Goal: Task Accomplishment & Management: Manage account settings

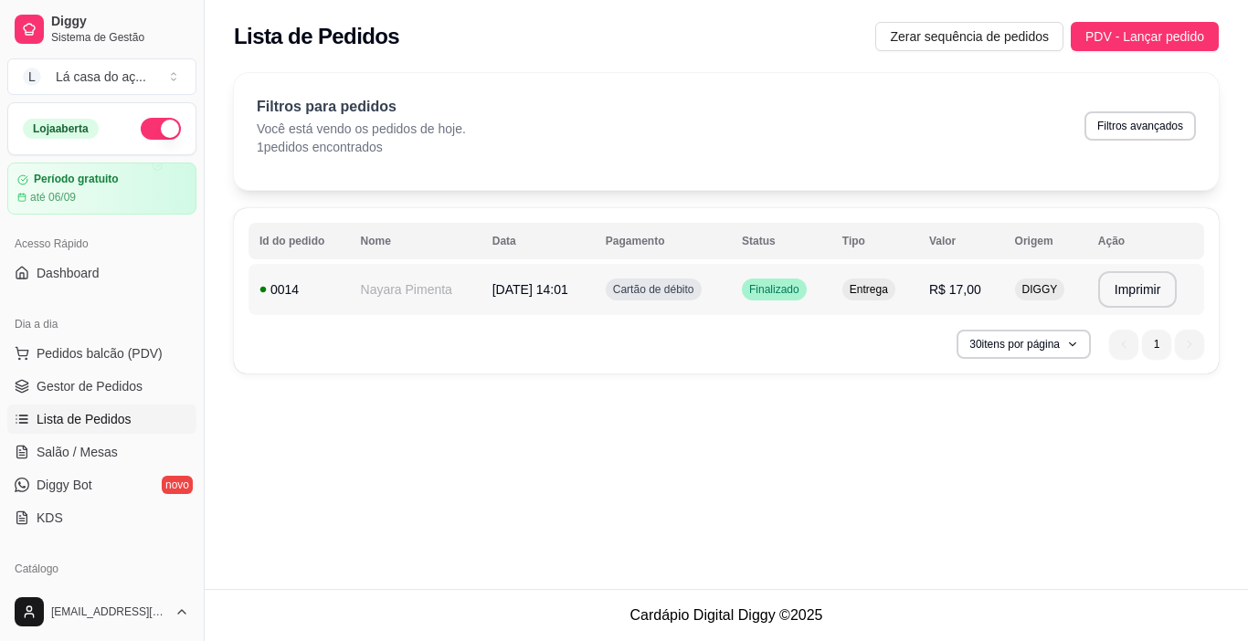
click at [411, 295] on td "Nayara Pimenta" at bounding box center [416, 289] width 132 height 51
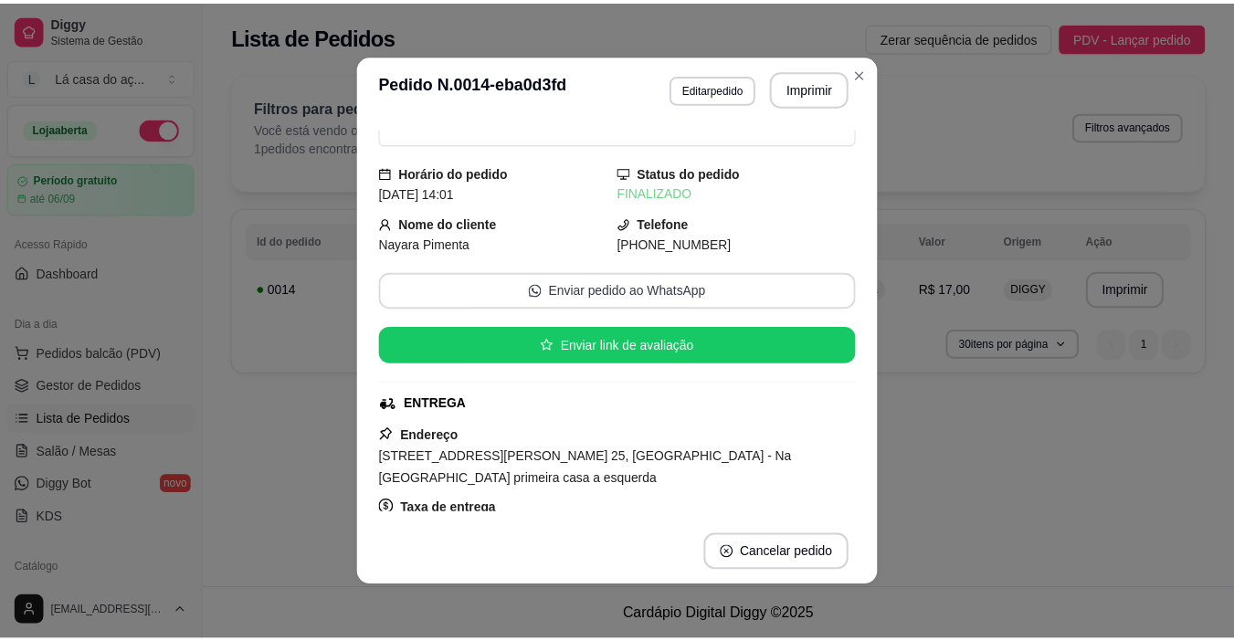
scroll to position [183, 0]
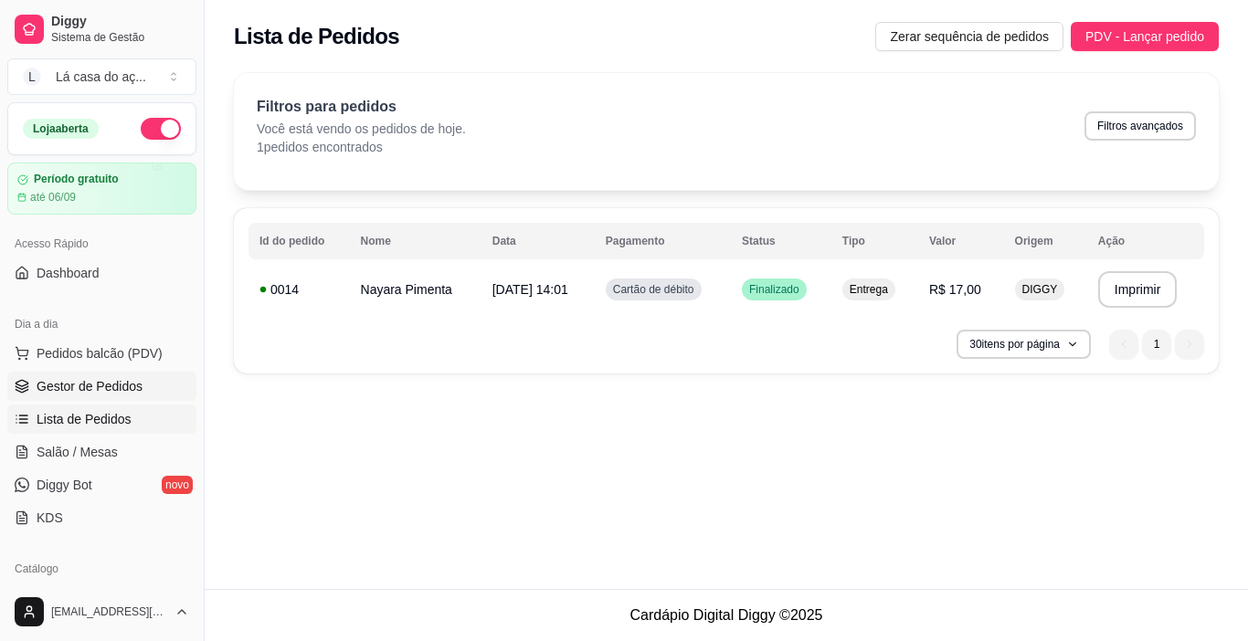
click at [123, 389] on span "Gestor de Pedidos" at bounding box center [90, 386] width 106 height 18
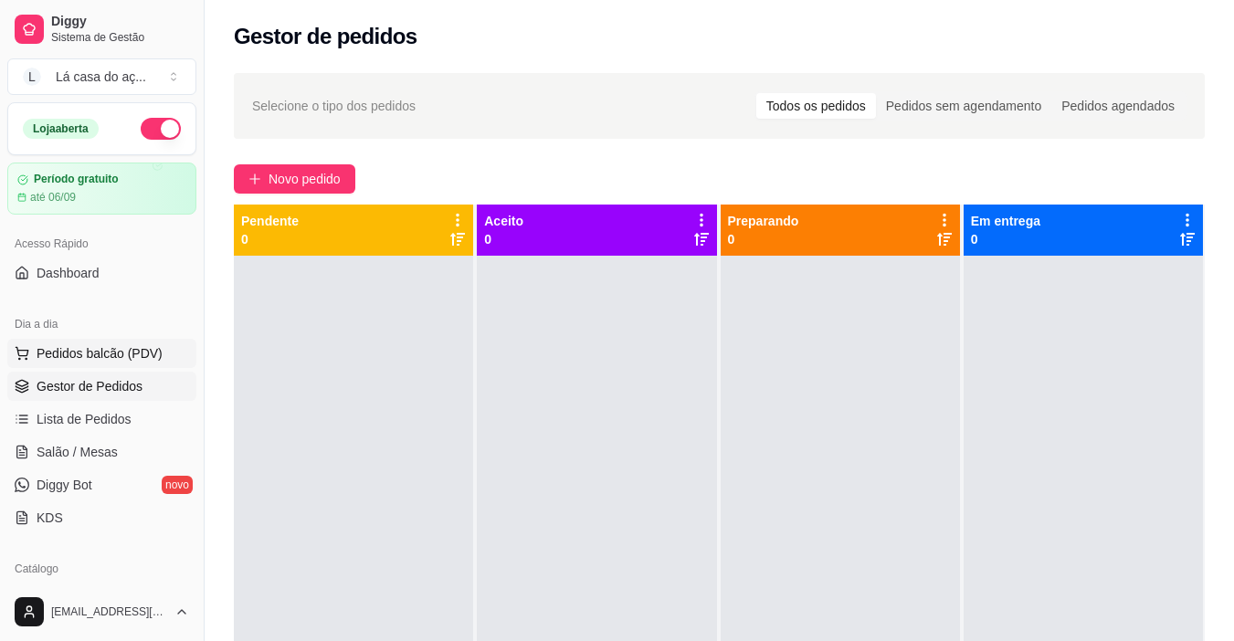
click at [122, 349] on span "Pedidos balcão (PDV)" at bounding box center [100, 353] width 126 height 18
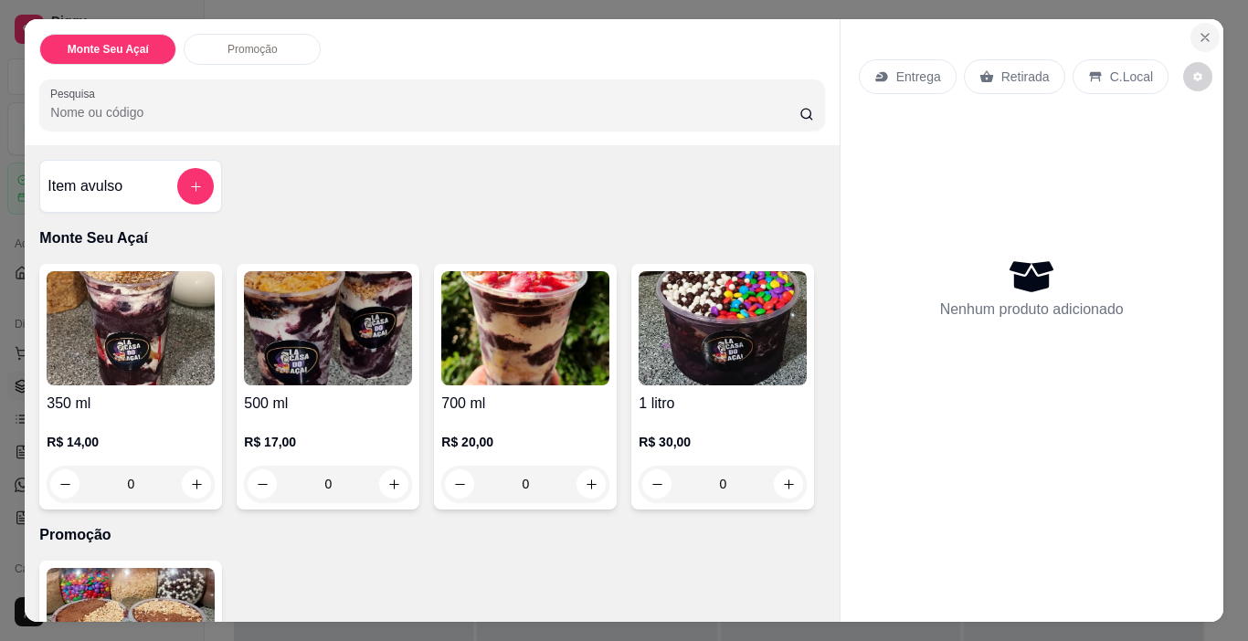
click at [1197, 36] on icon "Close" at bounding box center [1204, 37] width 15 height 15
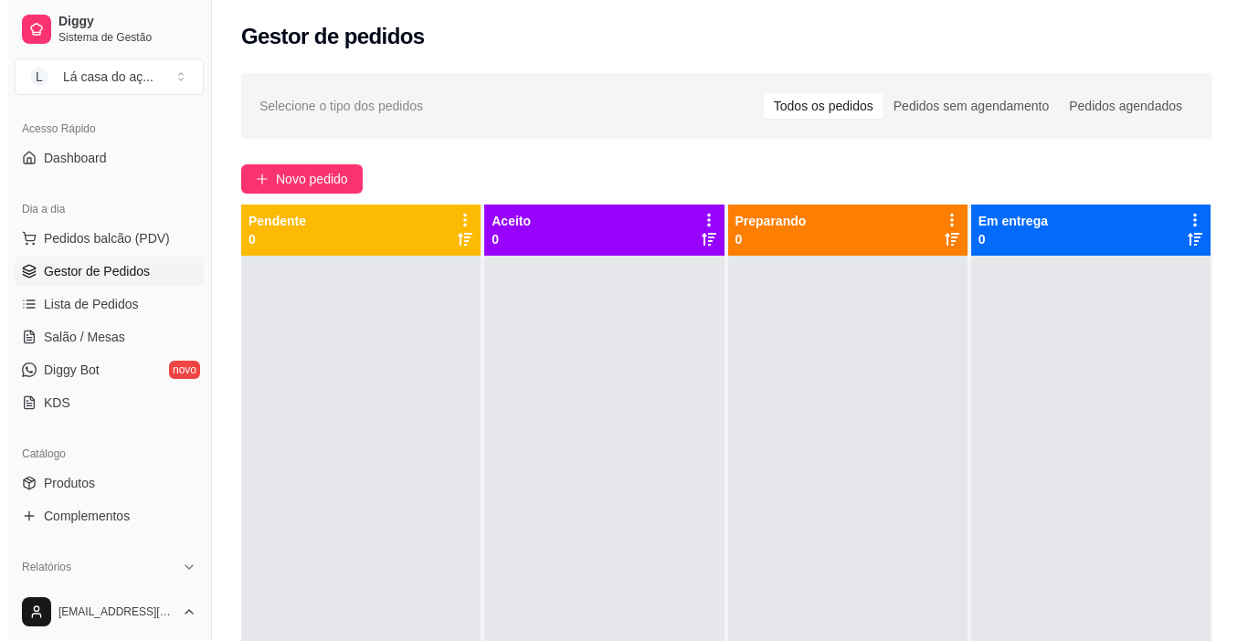
scroll to position [91, 0]
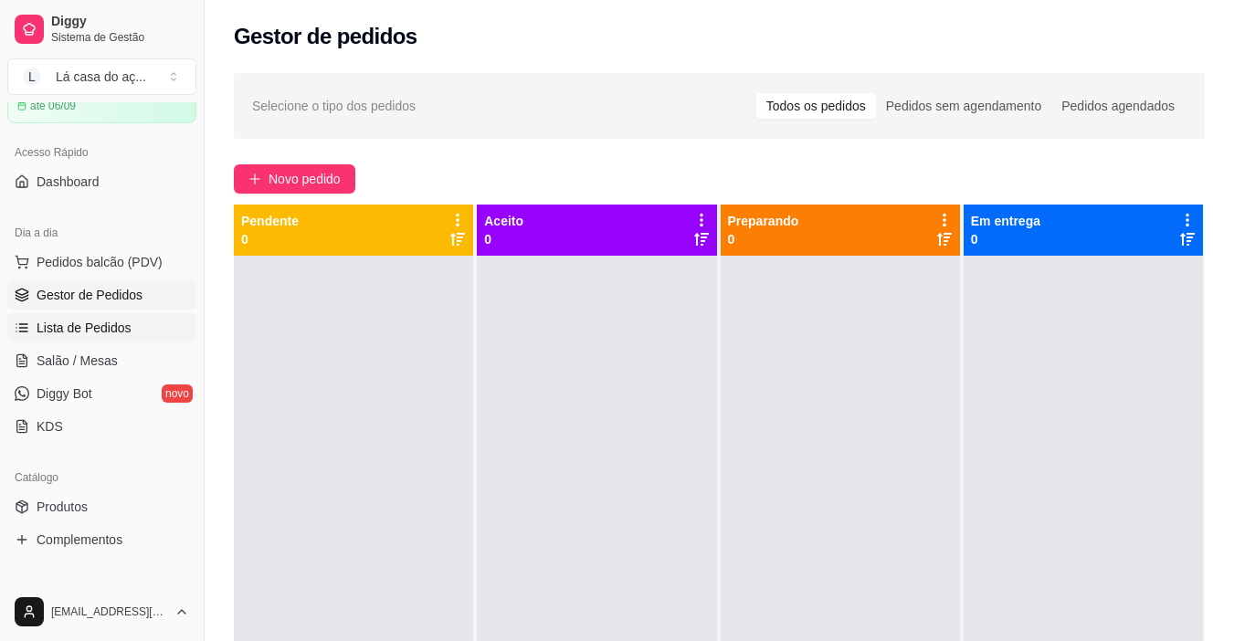
click at [105, 321] on span "Lista de Pedidos" at bounding box center [84, 328] width 95 height 18
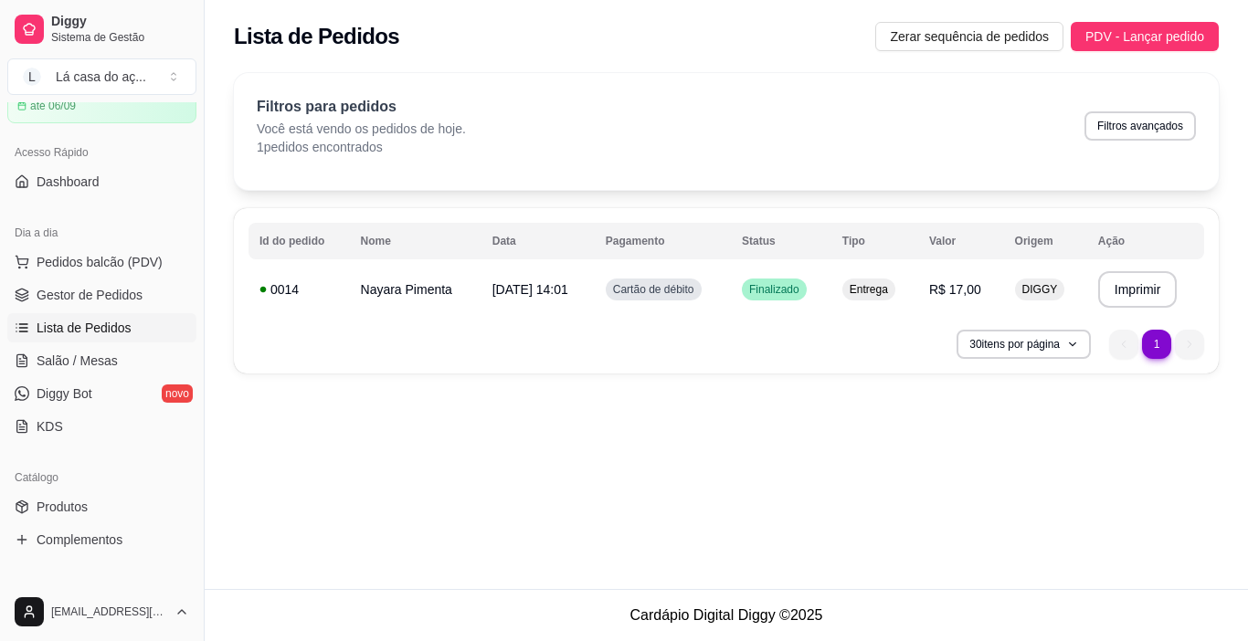
click at [744, 426] on div "**********" at bounding box center [726, 294] width 1043 height 589
click at [1152, 343] on li "1" at bounding box center [1156, 344] width 29 height 29
